Goal: Information Seeking & Learning: Learn about a topic

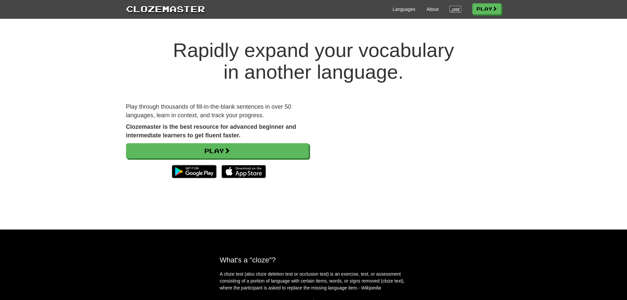
click at [453, 10] on link "Login" at bounding box center [455, 9] width 11 height 7
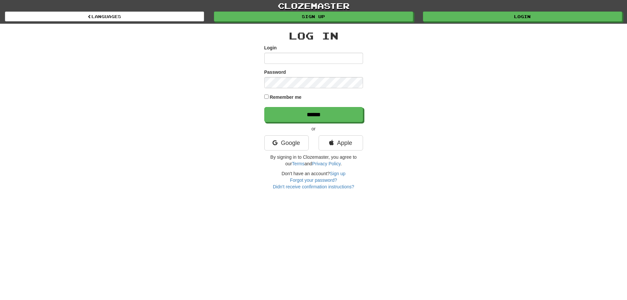
click at [285, 57] on input "Login" at bounding box center [313, 58] width 99 height 11
type input "***"
click at [264, 107] on input "******" at bounding box center [313, 114] width 99 height 15
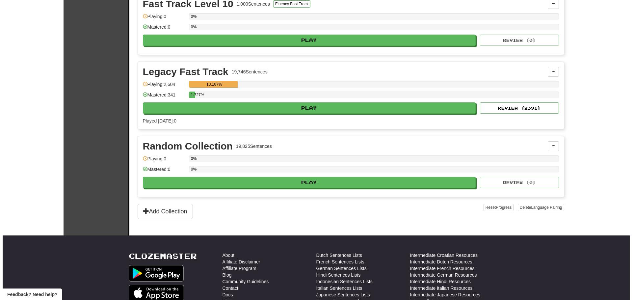
scroll to position [1570, 0]
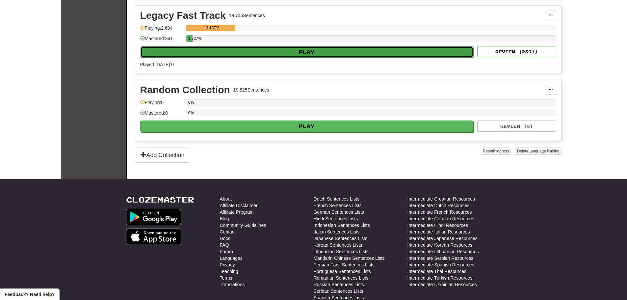
click at [304, 49] on button "Play" at bounding box center [307, 51] width 333 height 11
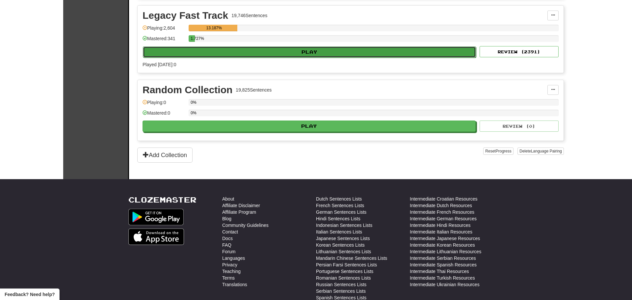
select select "**"
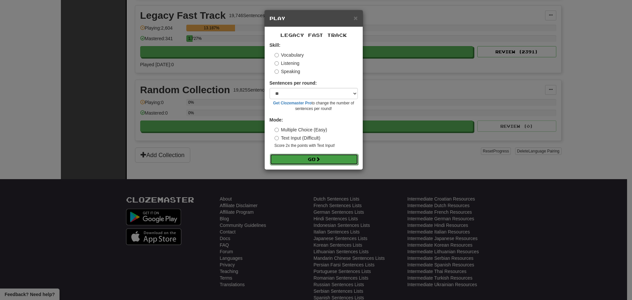
click at [314, 158] on button "Go" at bounding box center [314, 159] width 88 height 11
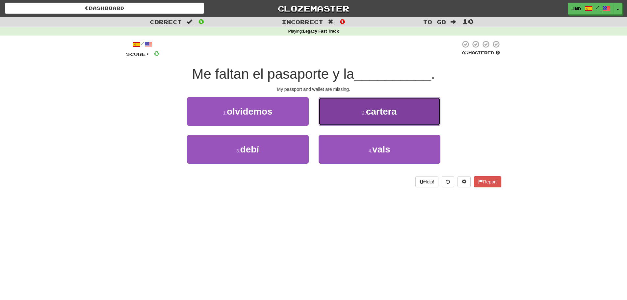
click at [390, 113] on span "cartera" at bounding box center [381, 111] width 31 height 10
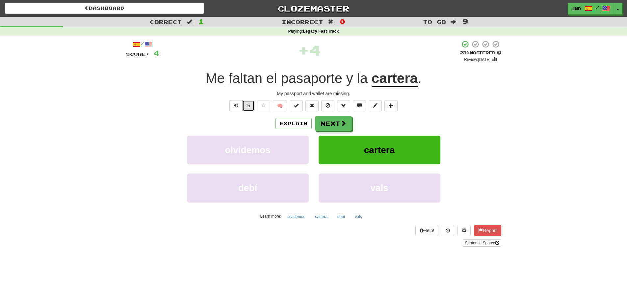
click at [248, 102] on button "½" at bounding box center [248, 105] width 13 height 11
click at [341, 123] on span at bounding box center [344, 123] width 6 height 6
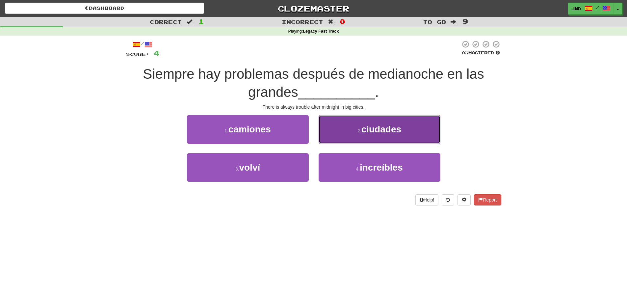
click at [397, 127] on span "ciudades" at bounding box center [381, 129] width 40 height 10
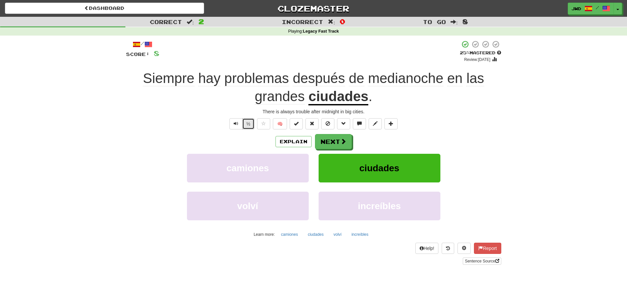
click at [247, 124] on button "½" at bounding box center [248, 123] width 13 height 11
click at [339, 141] on button "Next" at bounding box center [333, 141] width 37 height 15
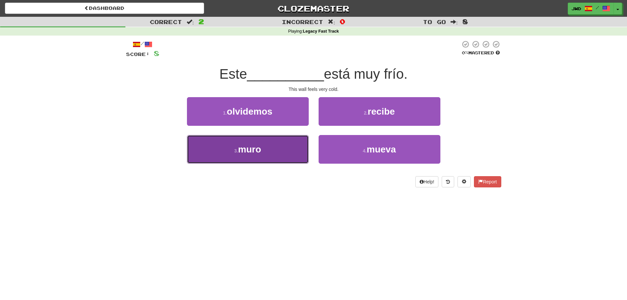
click at [265, 151] on button "3 . muro" at bounding box center [248, 149] width 122 height 29
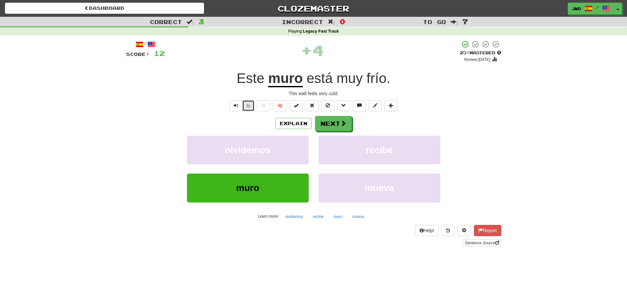
click at [248, 108] on button "½" at bounding box center [248, 105] width 13 height 11
click at [338, 124] on button "Next" at bounding box center [333, 123] width 37 height 15
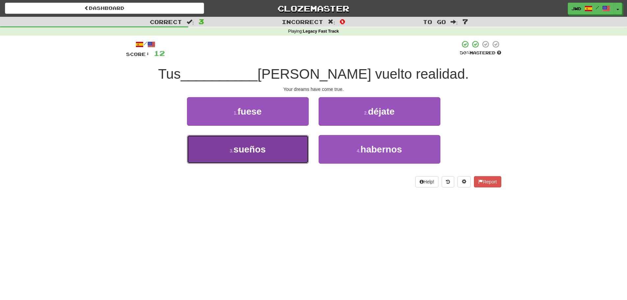
click at [255, 154] on span "sueños" at bounding box center [249, 149] width 32 height 10
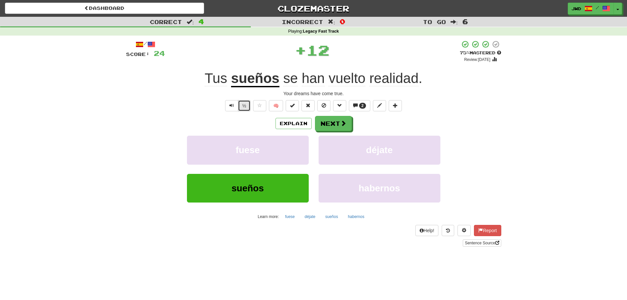
click at [245, 107] on button "½" at bounding box center [244, 105] width 13 height 11
click at [330, 123] on button "Next" at bounding box center [333, 123] width 37 height 15
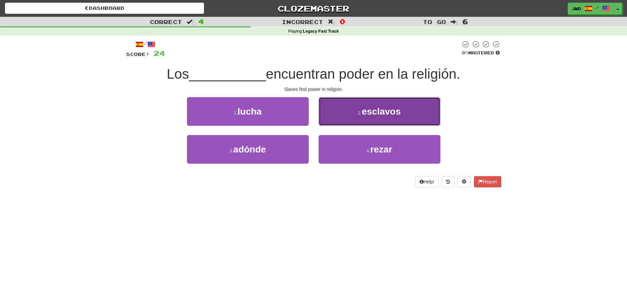
click at [399, 112] on span "esclavos" at bounding box center [381, 111] width 39 height 10
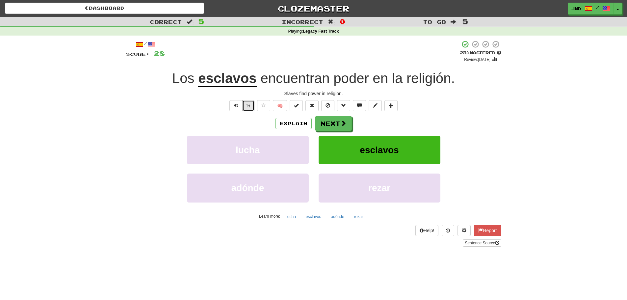
click at [249, 107] on button "½" at bounding box center [248, 105] width 13 height 11
click at [334, 121] on button "Next" at bounding box center [333, 123] width 37 height 15
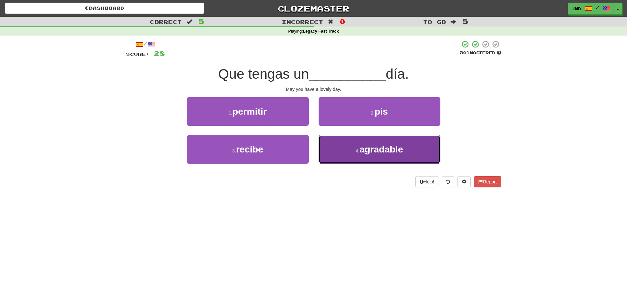
click at [393, 150] on span "agradable" at bounding box center [380, 149] width 43 height 10
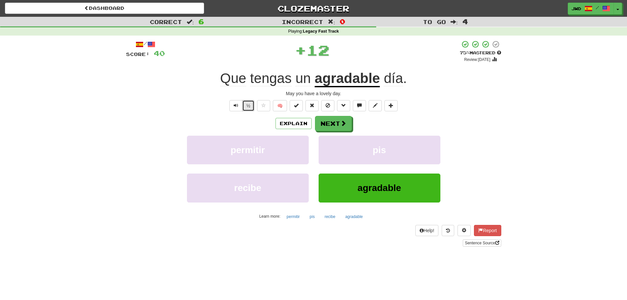
click at [249, 108] on button "½" at bounding box center [248, 105] width 13 height 11
click at [339, 123] on button "Next" at bounding box center [333, 123] width 37 height 15
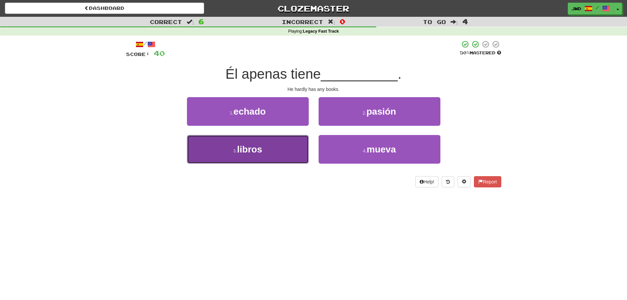
click at [252, 149] on span "libros" at bounding box center [249, 149] width 25 height 10
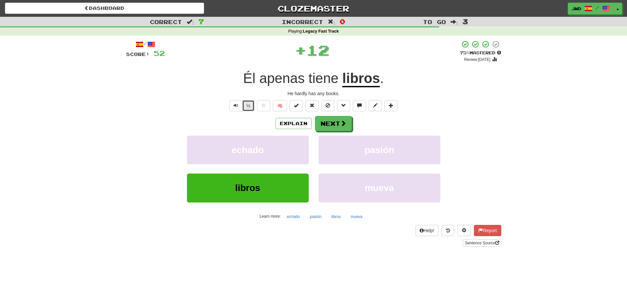
click at [249, 105] on button "½" at bounding box center [248, 105] width 13 height 11
click at [332, 125] on button "Next" at bounding box center [333, 123] width 37 height 15
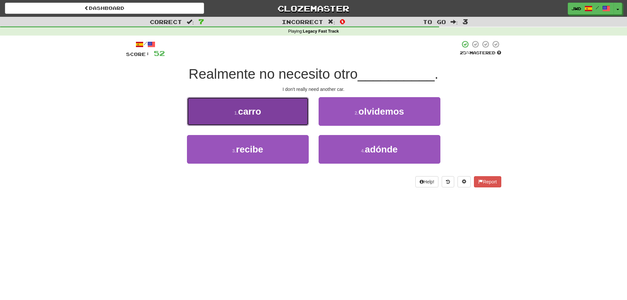
click at [254, 113] on span "carro" at bounding box center [249, 111] width 23 height 10
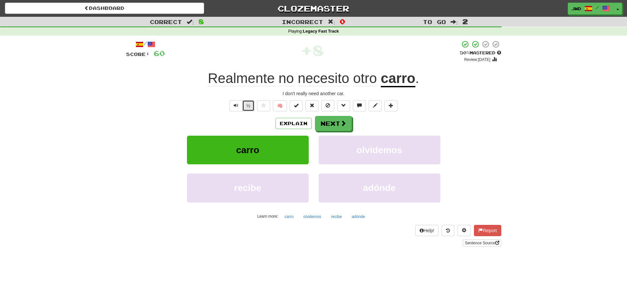
click at [248, 104] on button "½" at bounding box center [248, 105] width 13 height 11
click at [341, 123] on span at bounding box center [344, 123] width 6 height 6
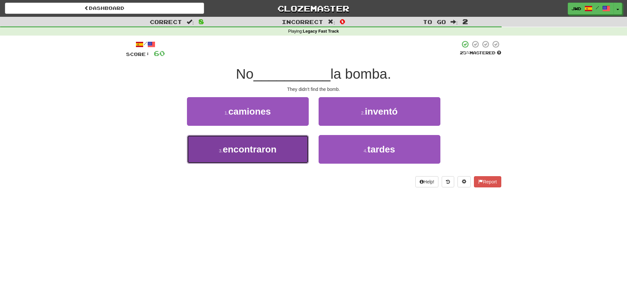
click at [263, 151] on span "encontraron" at bounding box center [250, 149] width 54 height 10
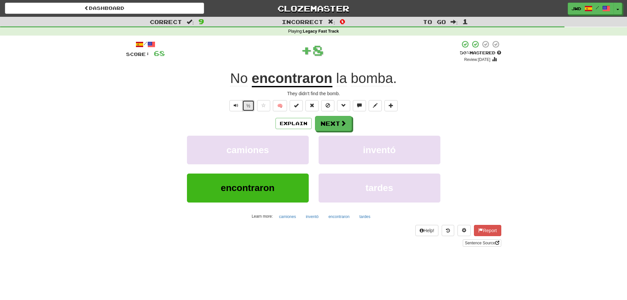
click at [249, 107] on button "½" at bounding box center [248, 105] width 13 height 11
click at [333, 122] on button "Next" at bounding box center [333, 123] width 37 height 15
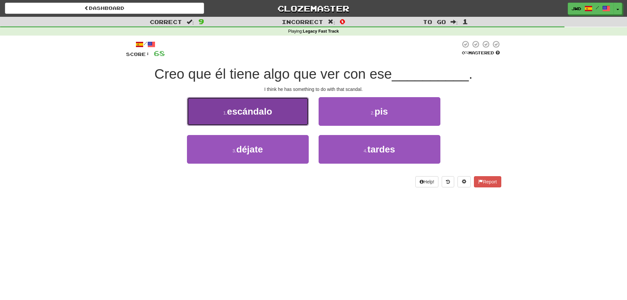
click at [255, 108] on span "escándalo" at bounding box center [249, 111] width 45 height 10
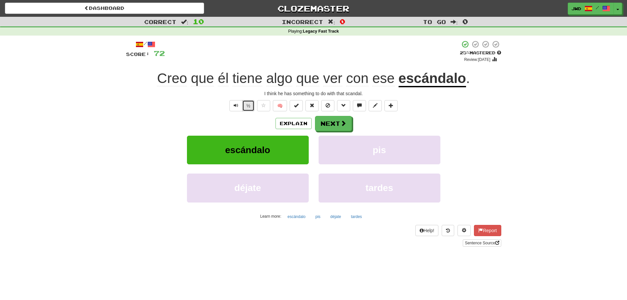
click at [250, 105] on button "½" at bounding box center [248, 105] width 13 height 11
click at [331, 124] on button "Next" at bounding box center [333, 123] width 37 height 15
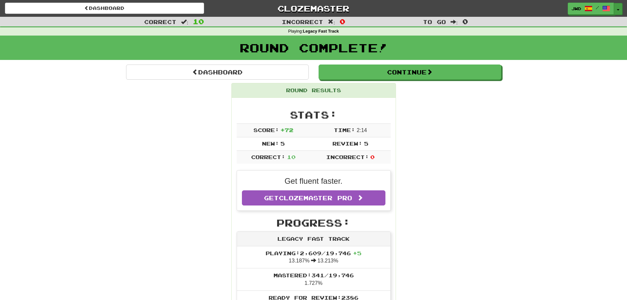
click at [619, 10] on button "Toggle Dropdown" at bounding box center [618, 9] width 9 height 12
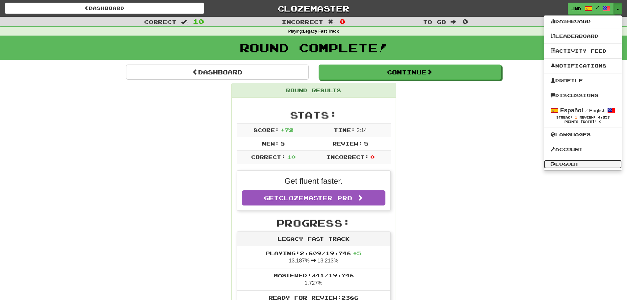
click at [566, 161] on link "Logout" at bounding box center [583, 164] width 78 height 9
